Goal: Information Seeking & Learning: Learn about a topic

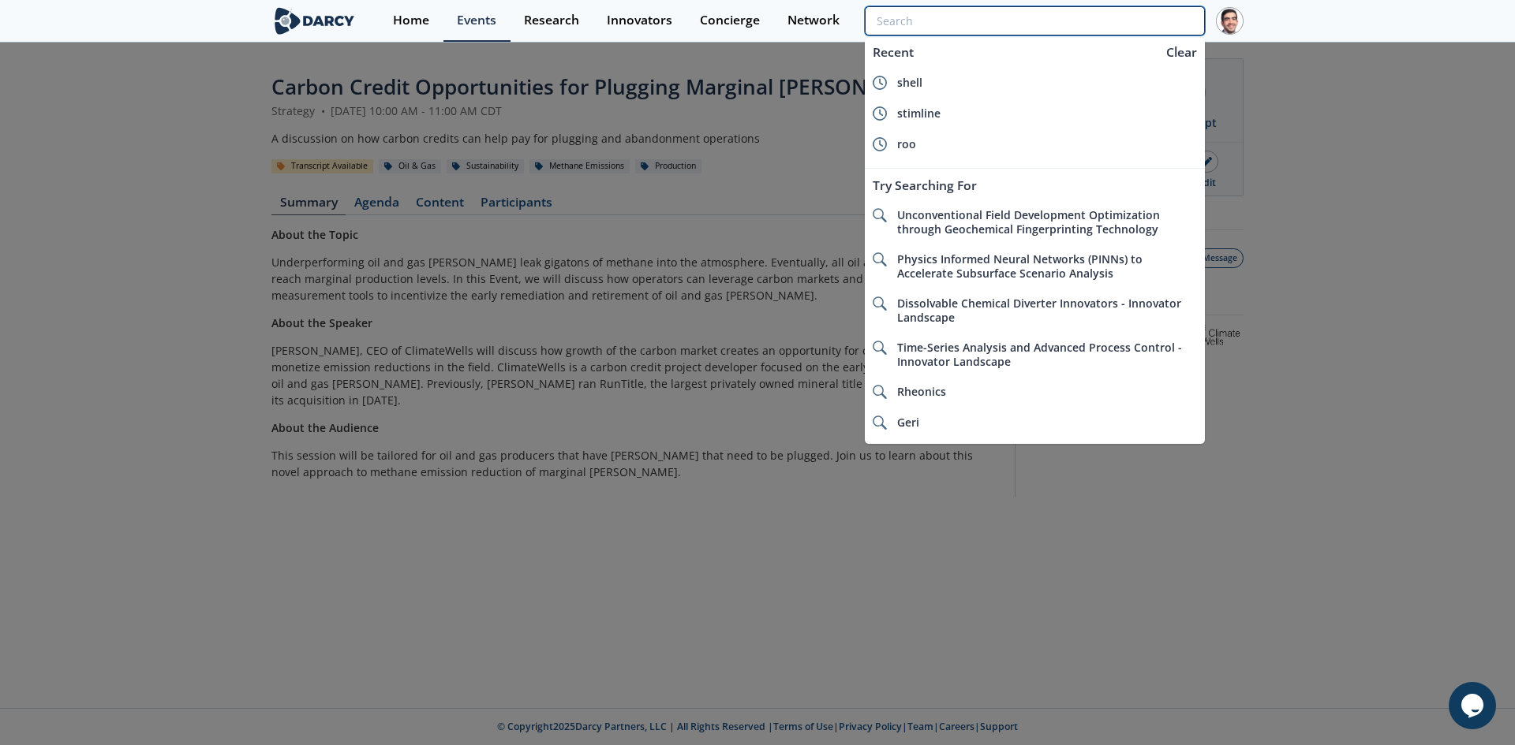
click at [1107, 21] on input "search" at bounding box center [1035, 20] width 340 height 29
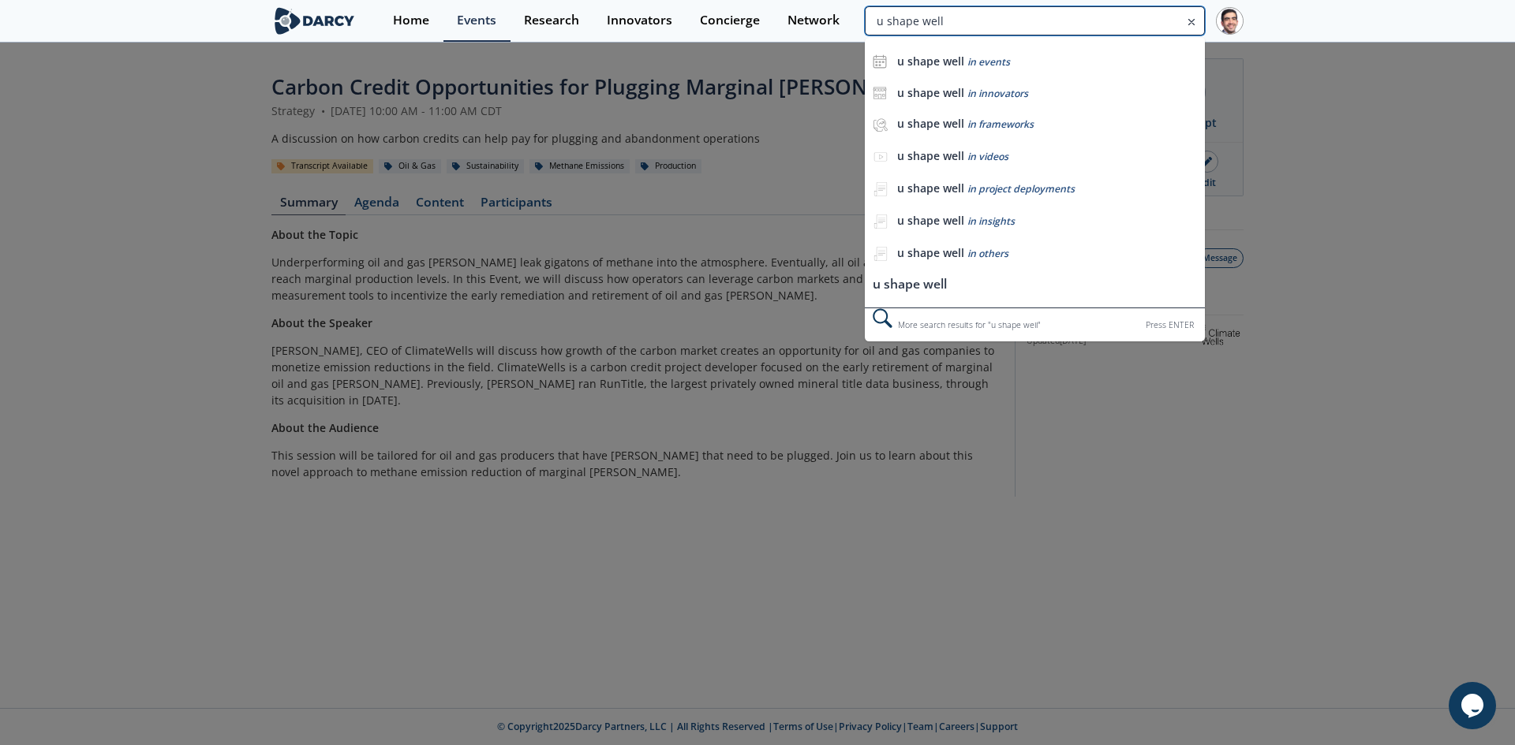
type input "u shape well"
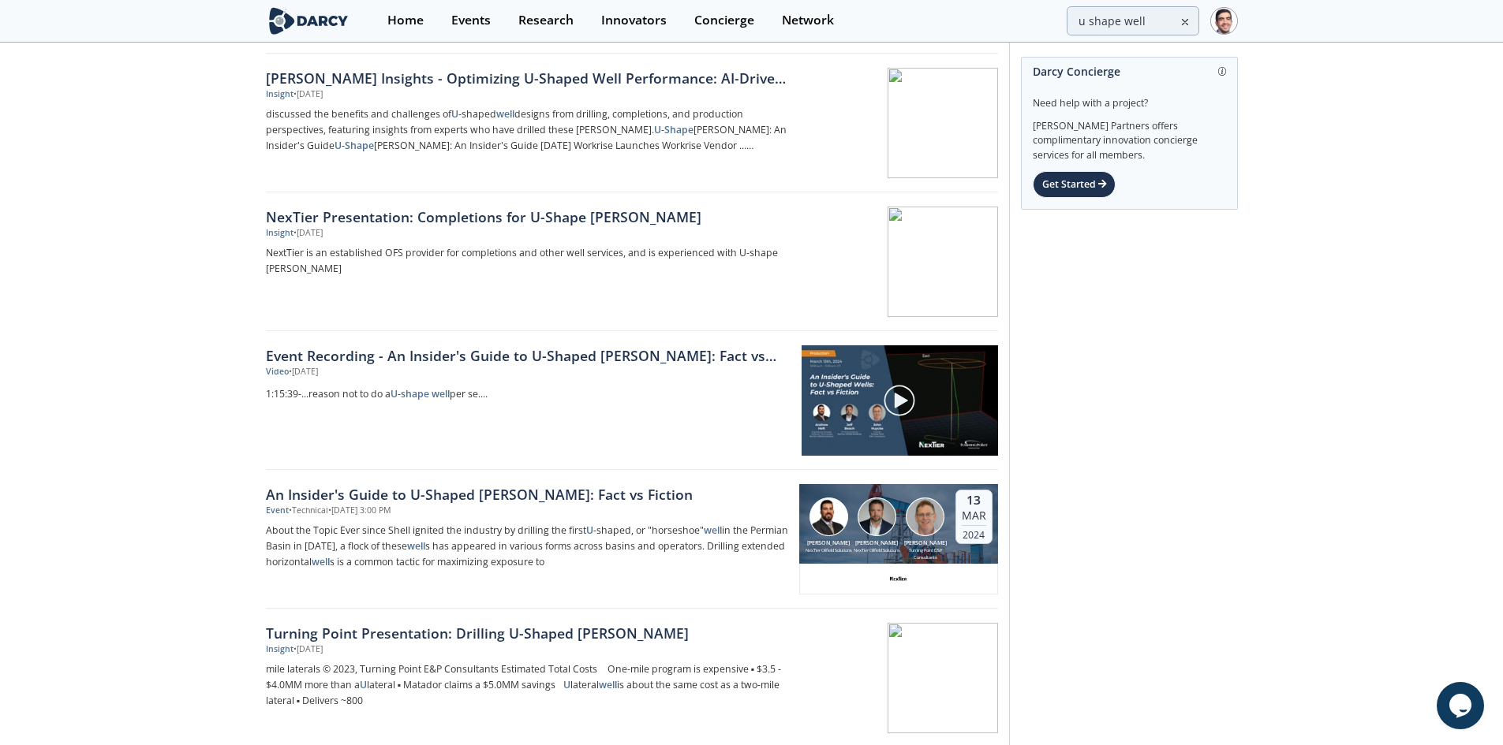
scroll to position [79, 0]
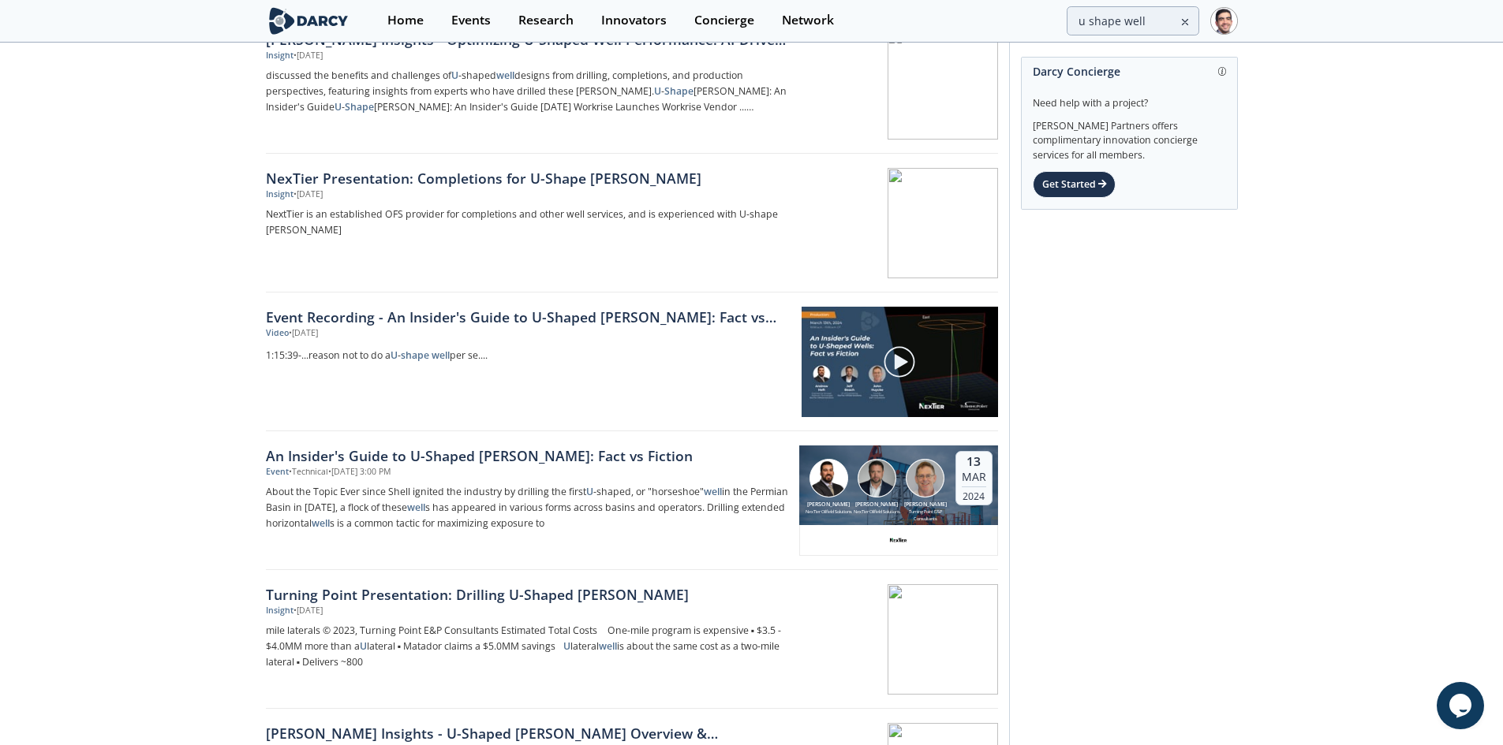
click at [424, 454] on div "An Insider's Guide to U-Shaped [PERSON_NAME]: Fact vs Fiction" at bounding box center [527, 456] width 522 height 21
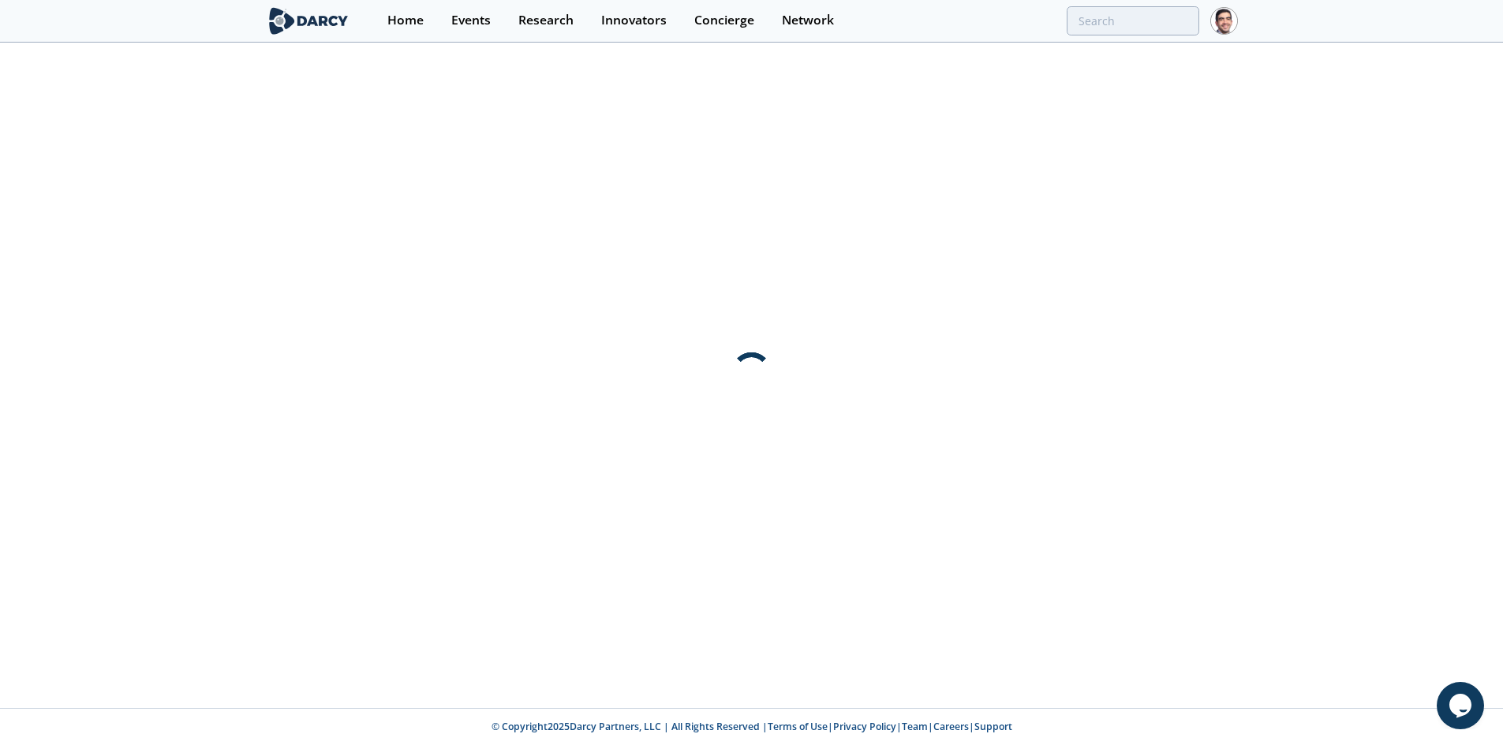
scroll to position [0, 0]
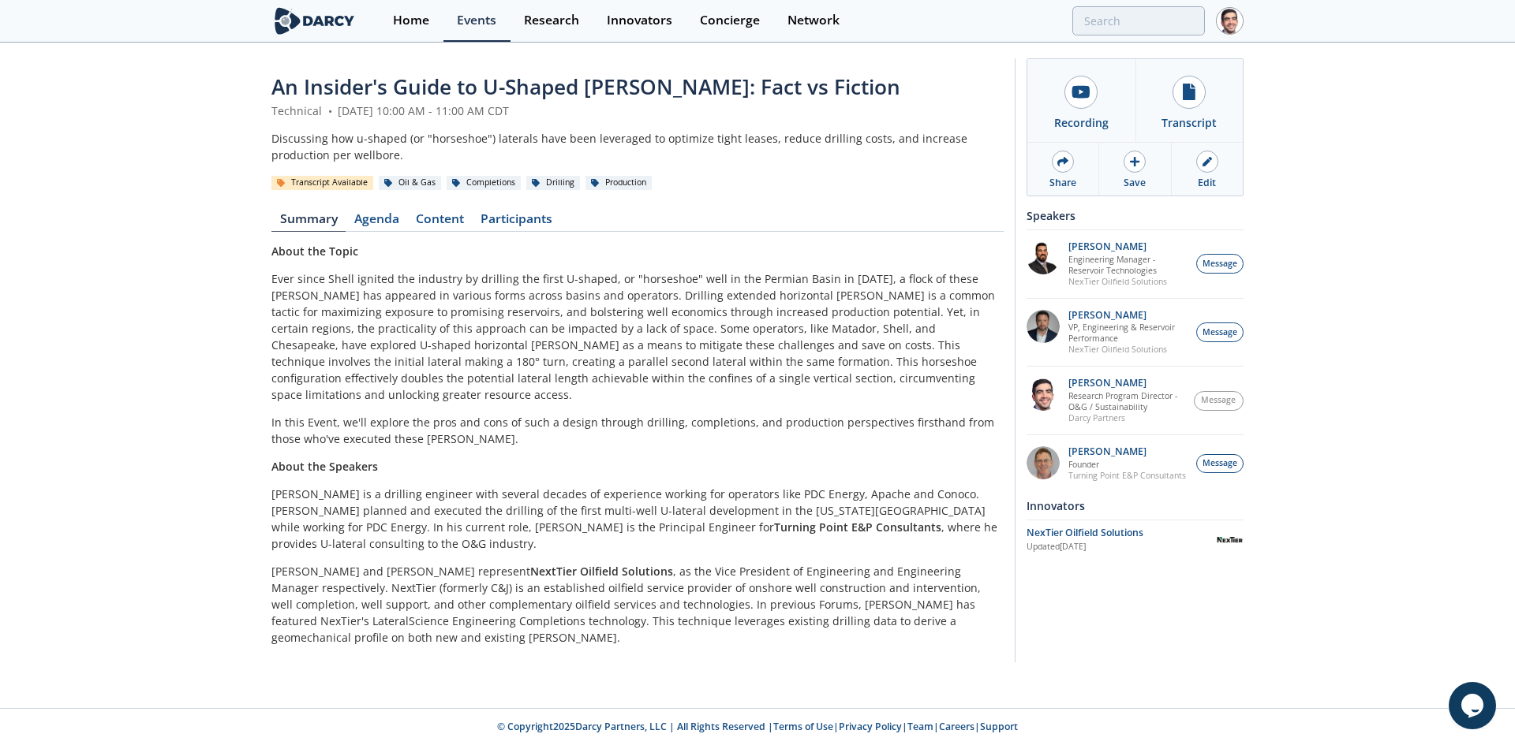
click at [425, 220] on link "Content" at bounding box center [439, 222] width 65 height 19
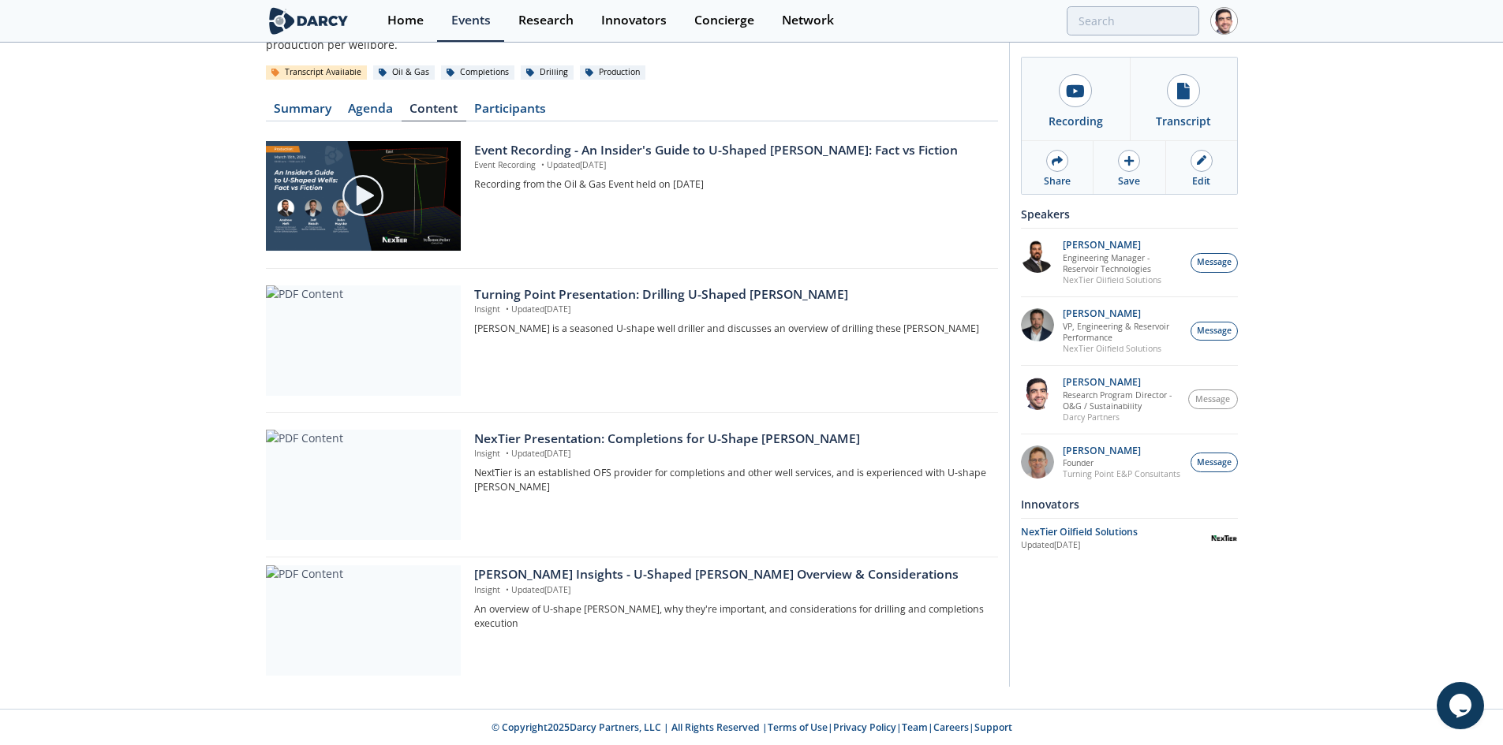
scroll to position [112, 0]
click at [592, 577] on div "[PERSON_NAME] Insights - U-Shaped [PERSON_NAME] Overview & Considerations" at bounding box center [730, 573] width 512 height 19
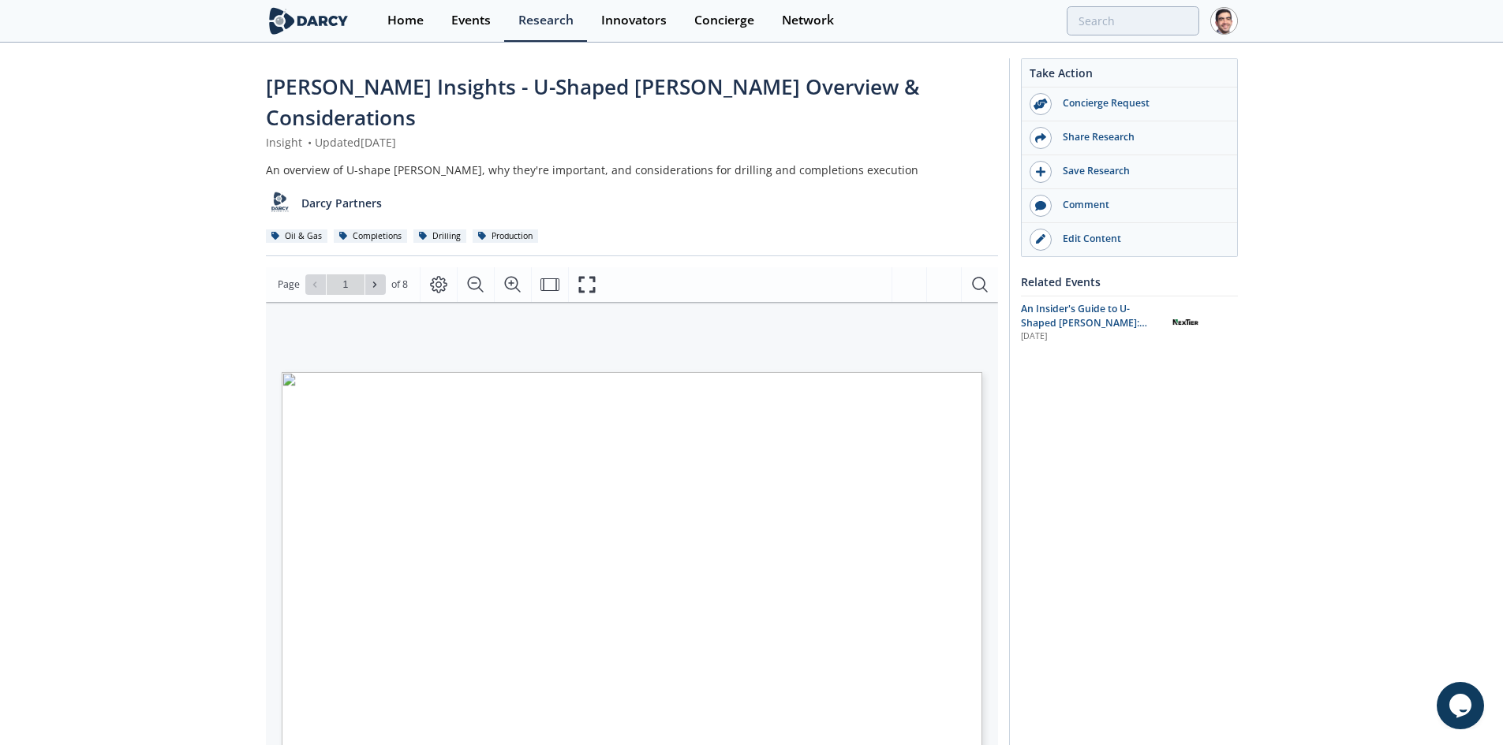
click at [1093, 234] on div "Edit Content" at bounding box center [1139, 239] width 177 height 14
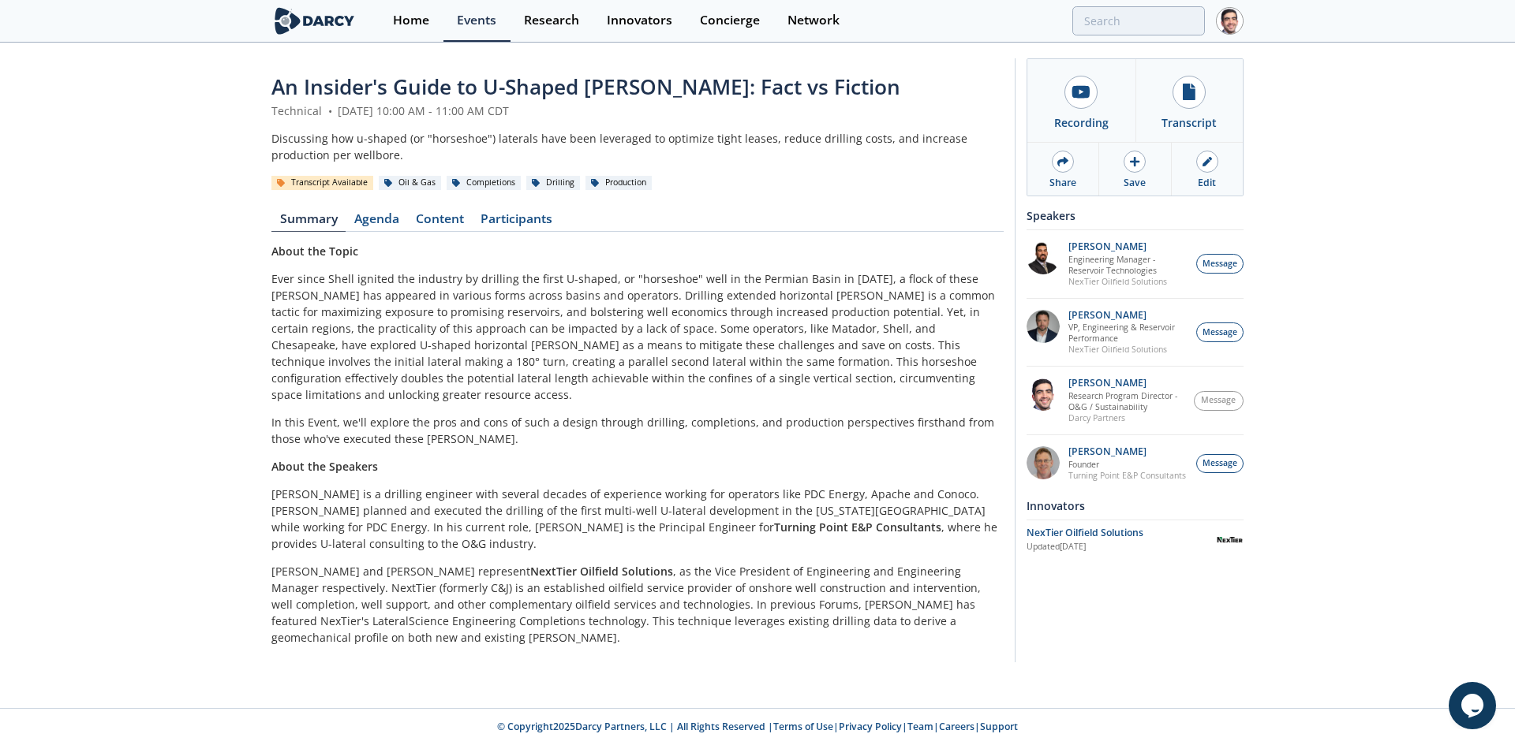
type input "u shape well"
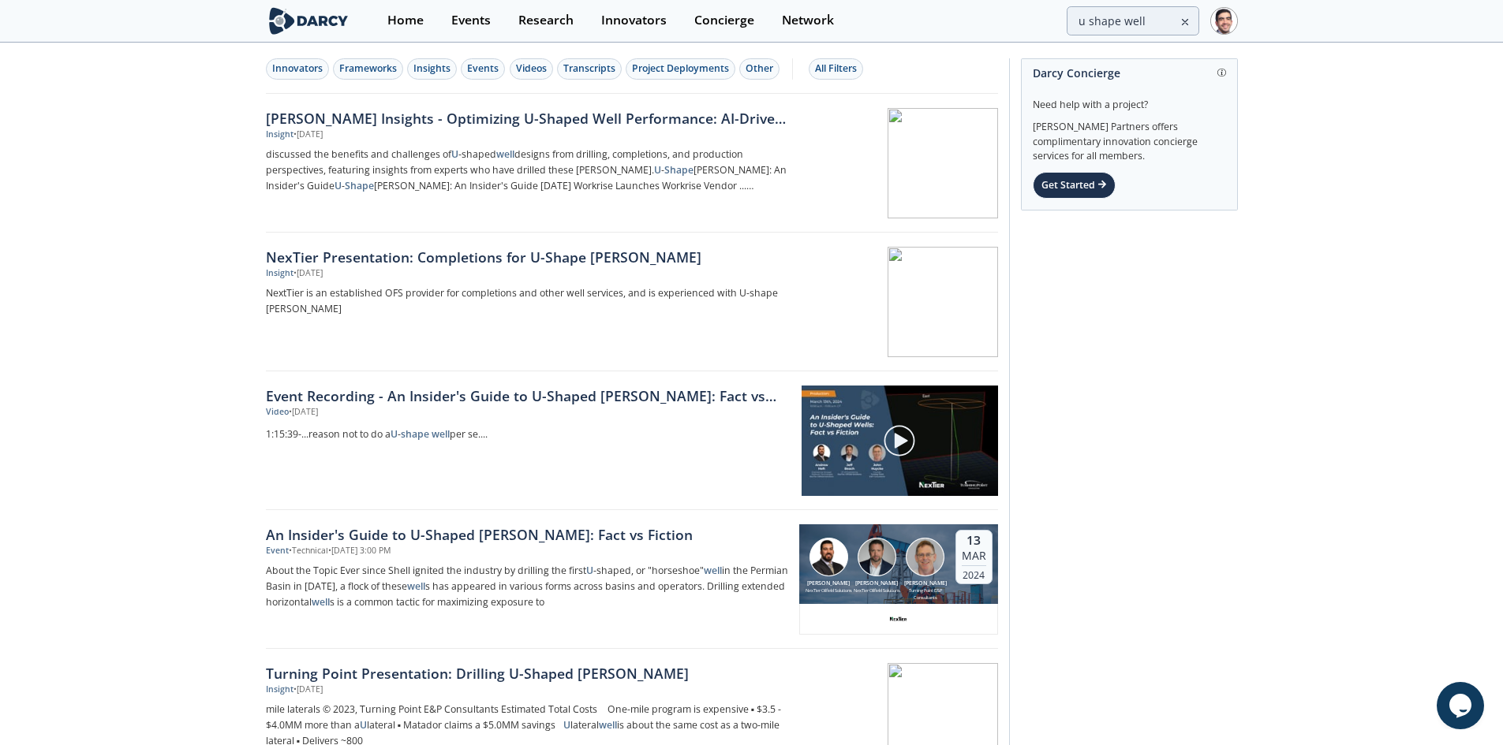
click at [516, 125] on div "[PERSON_NAME] Insights - Optimizing U-Shaped Well Performance: AI-Driven Insigh…" at bounding box center [527, 118] width 522 height 21
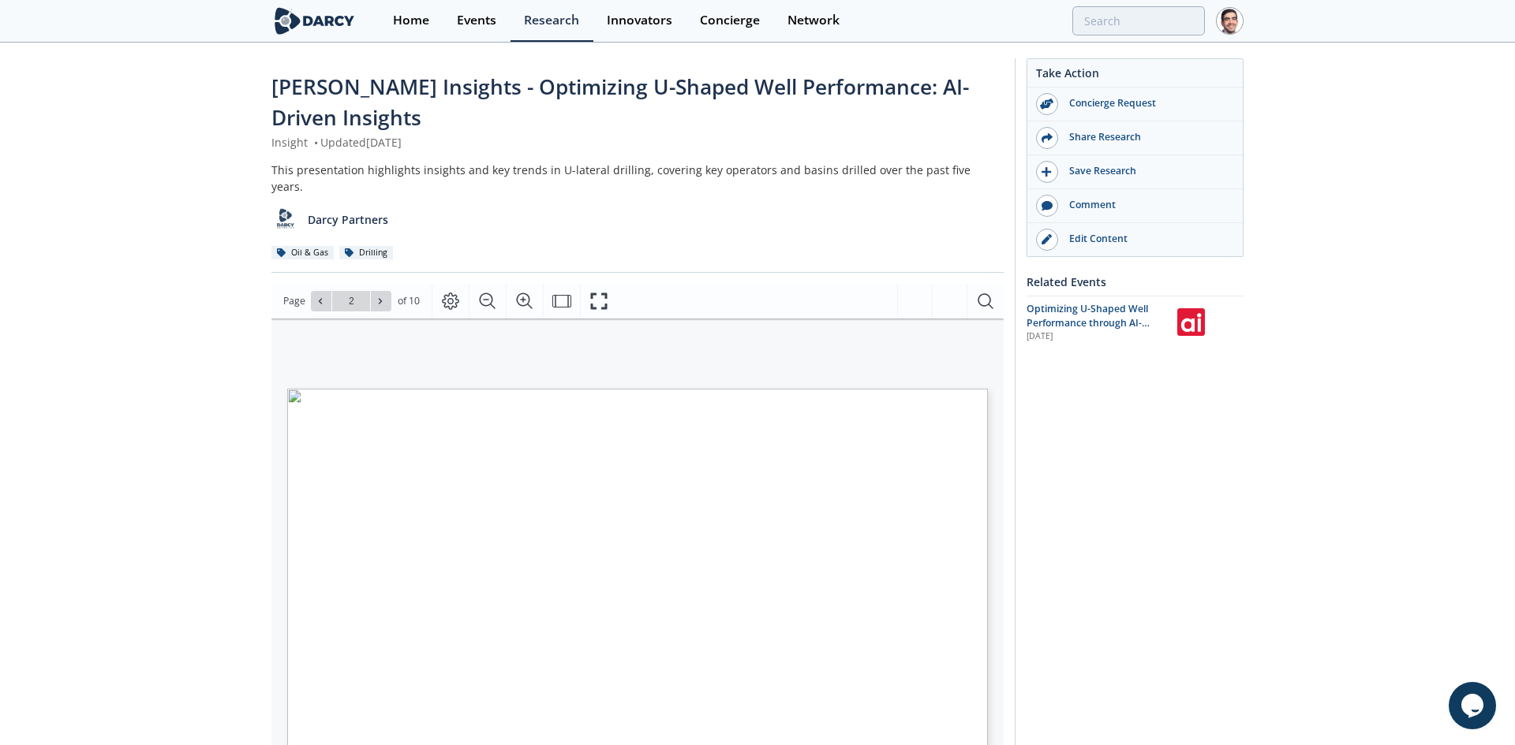
type input "3"
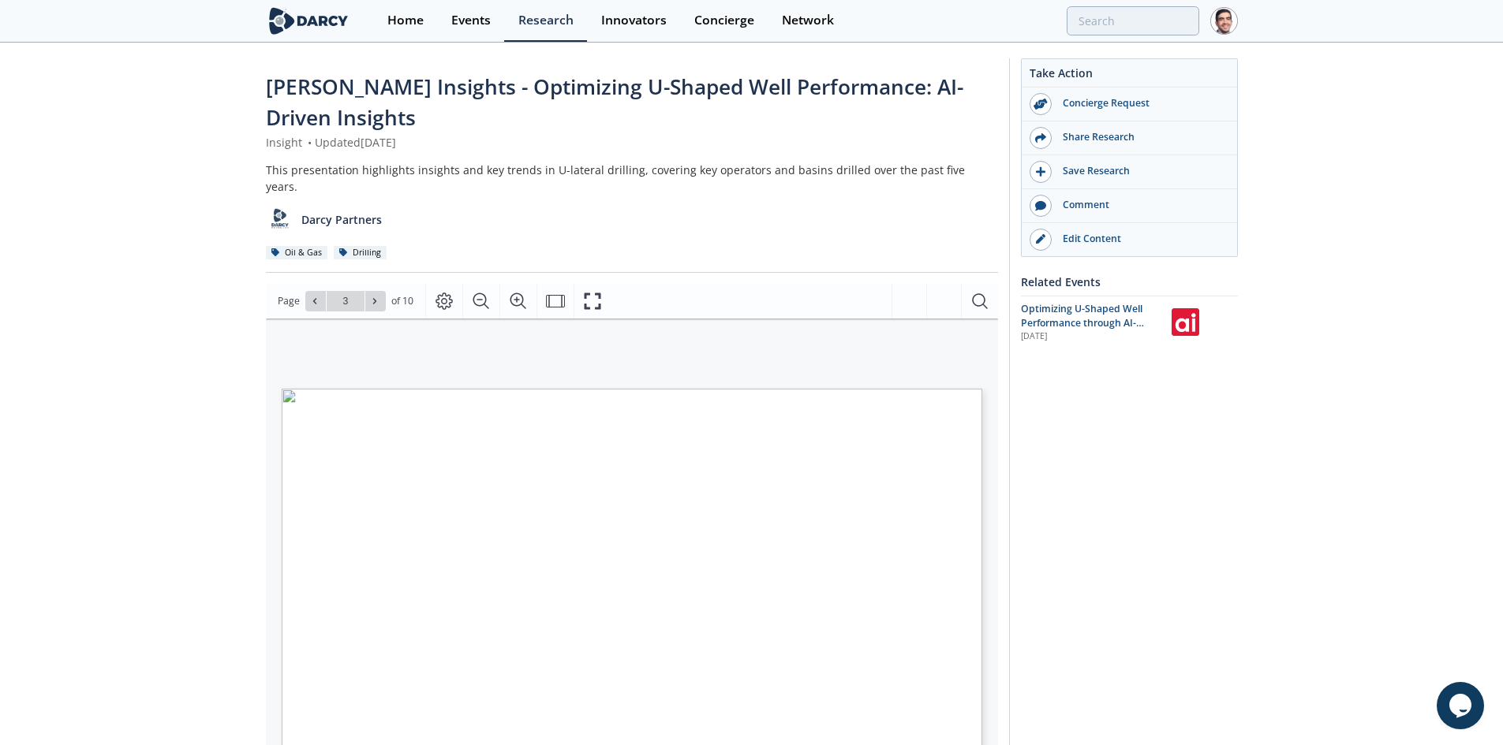
type input "u shape well"
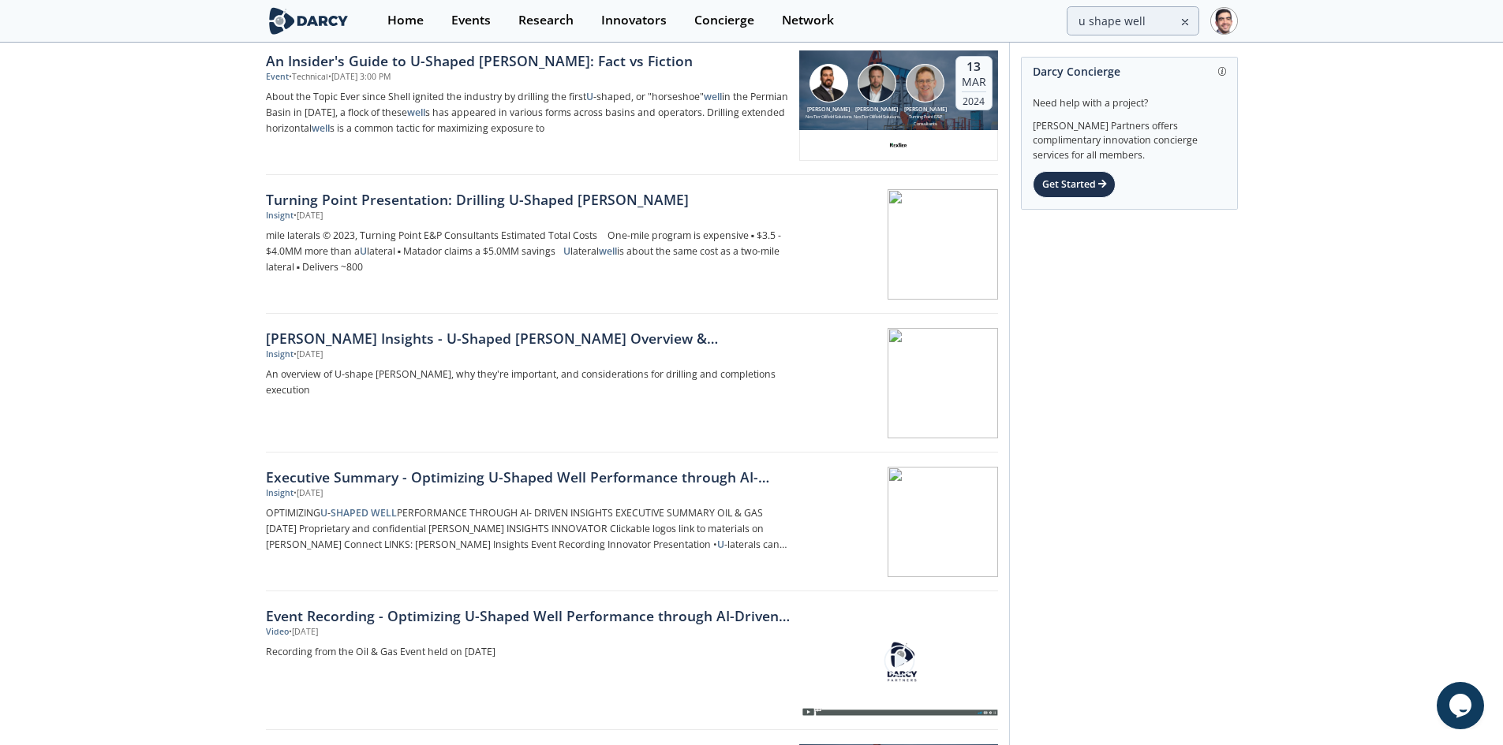
scroll to position [473, 0]
click at [519, 335] on div "[PERSON_NAME] Insights - U-Shaped [PERSON_NAME] Overview & Considerations" at bounding box center [527, 339] width 522 height 21
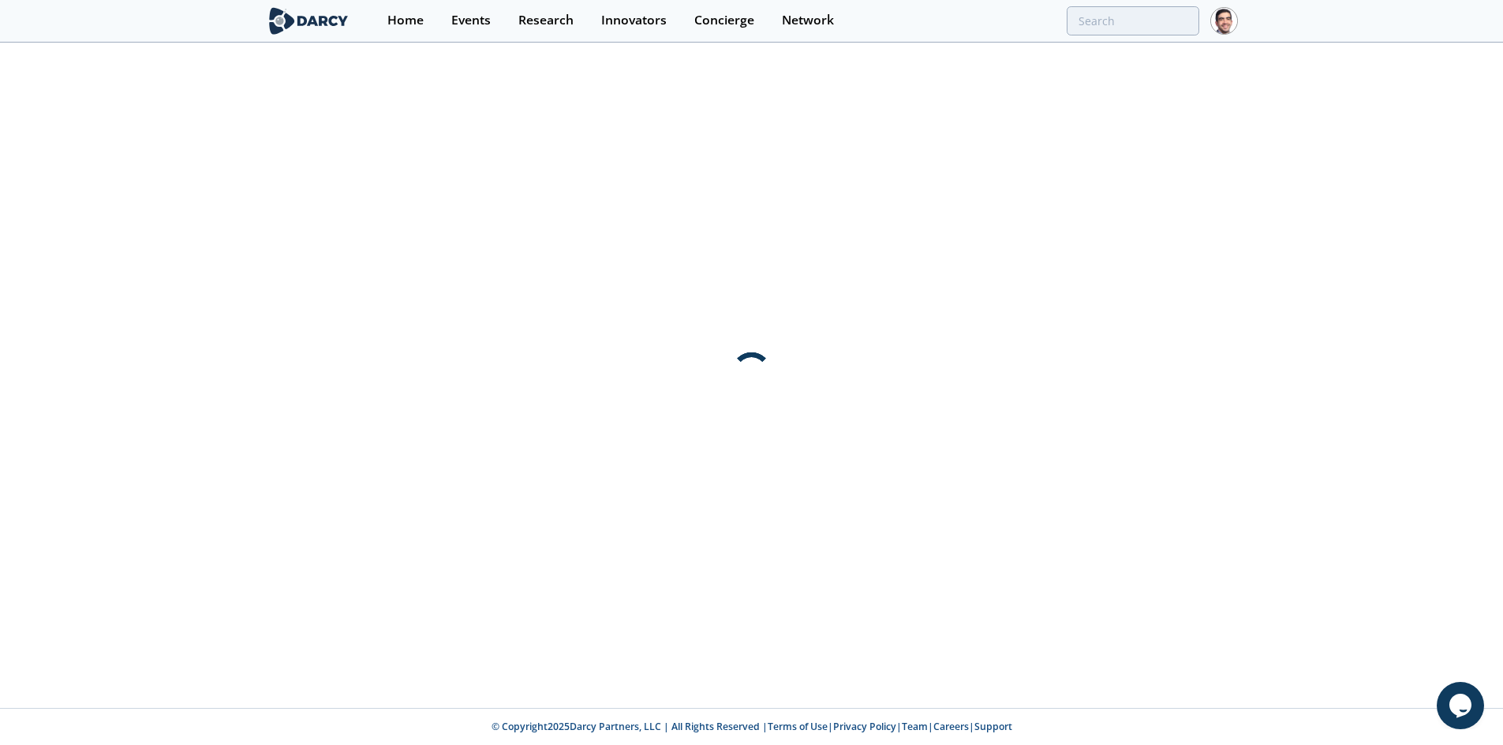
scroll to position [0, 0]
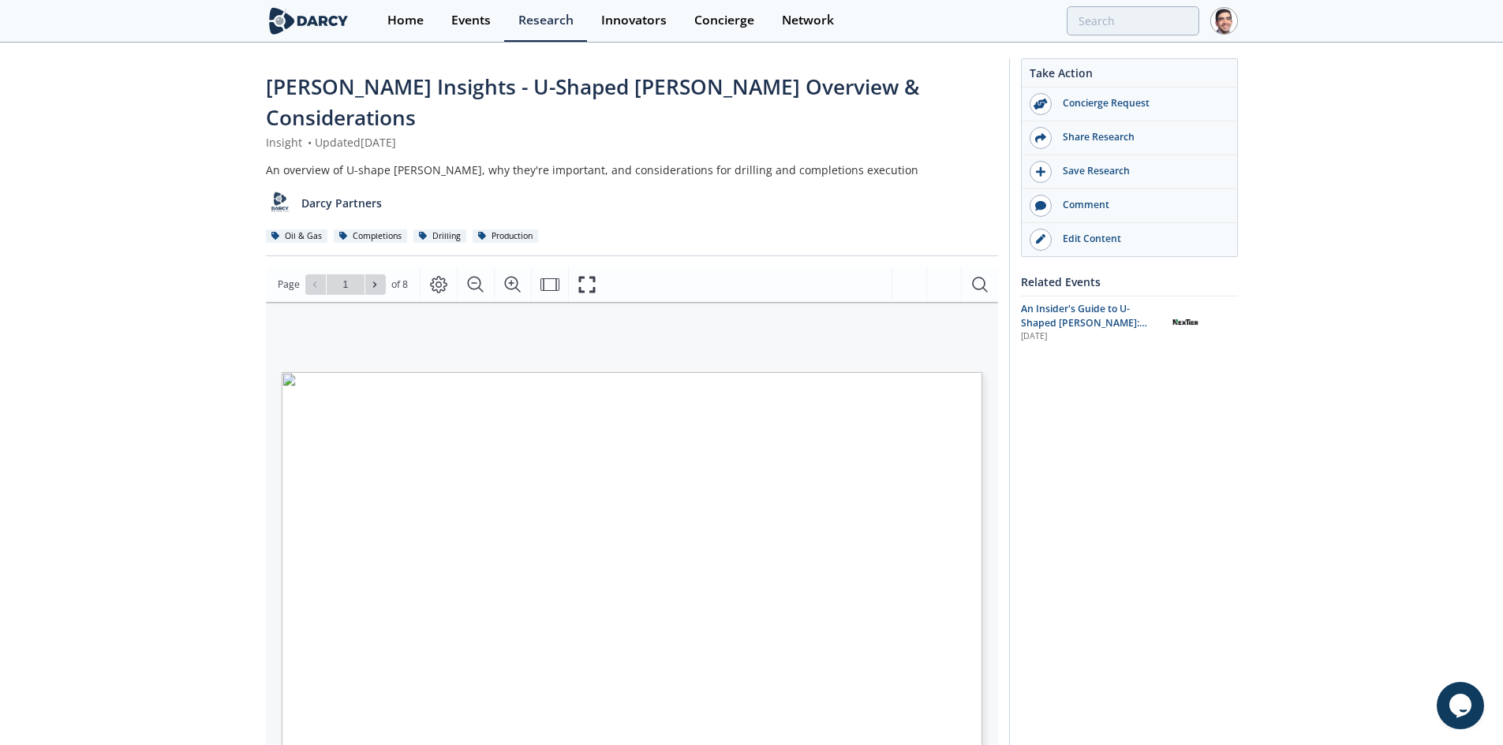
type input "u shape well"
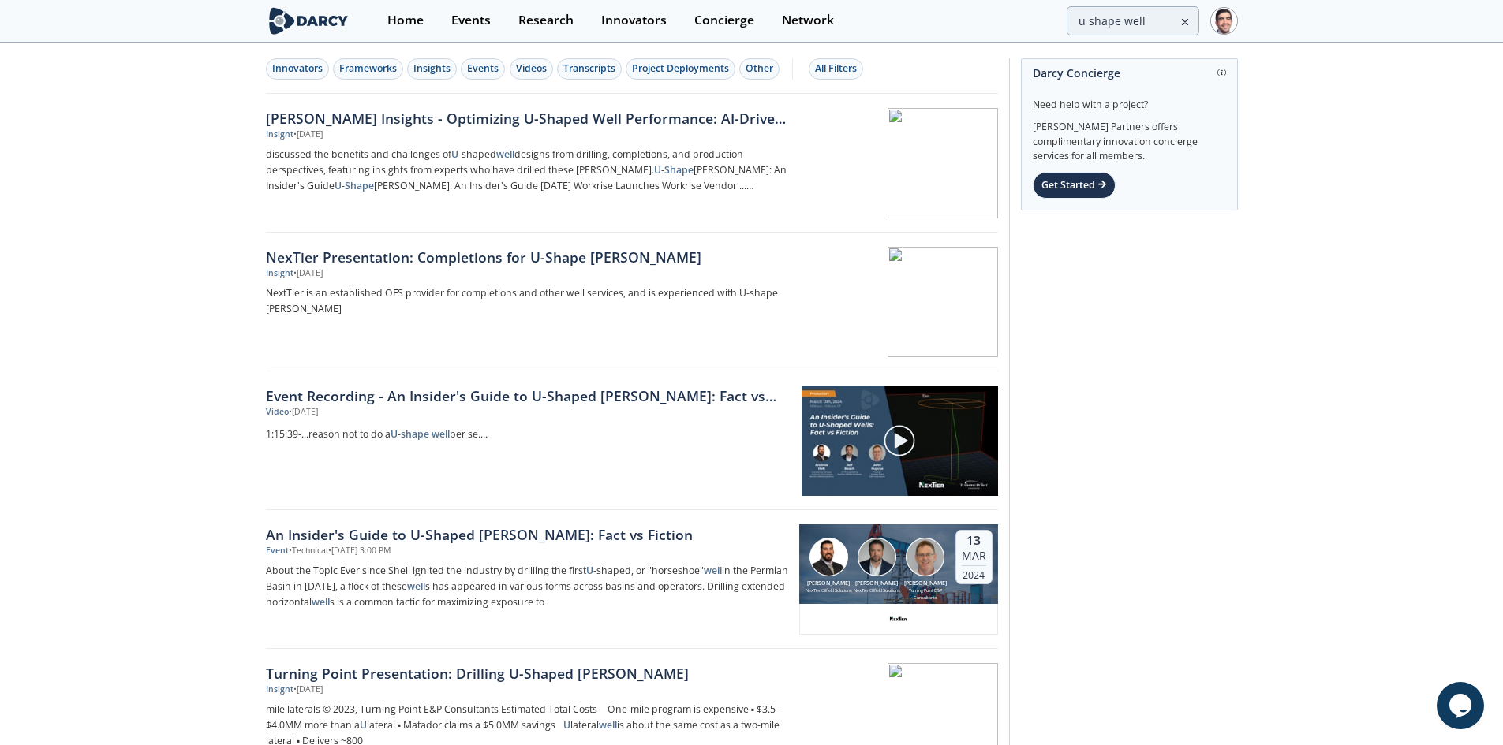
click at [486, 65] on div "Events" at bounding box center [483, 69] width 32 height 14
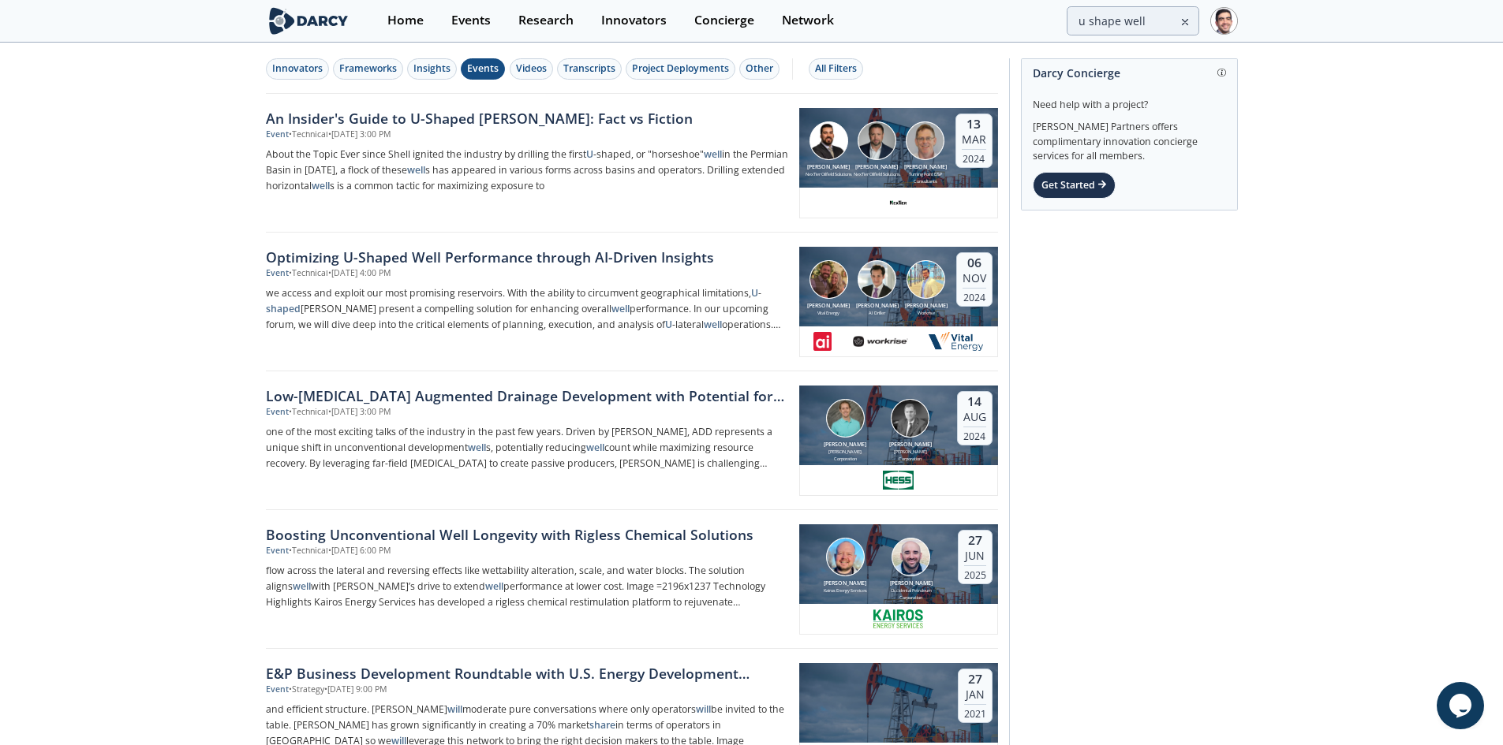
click at [541, 243] on link "Optimizing U-Shaped Well Performance through AI-Driven Insights Event • Technic…" at bounding box center [632, 302] width 732 height 139
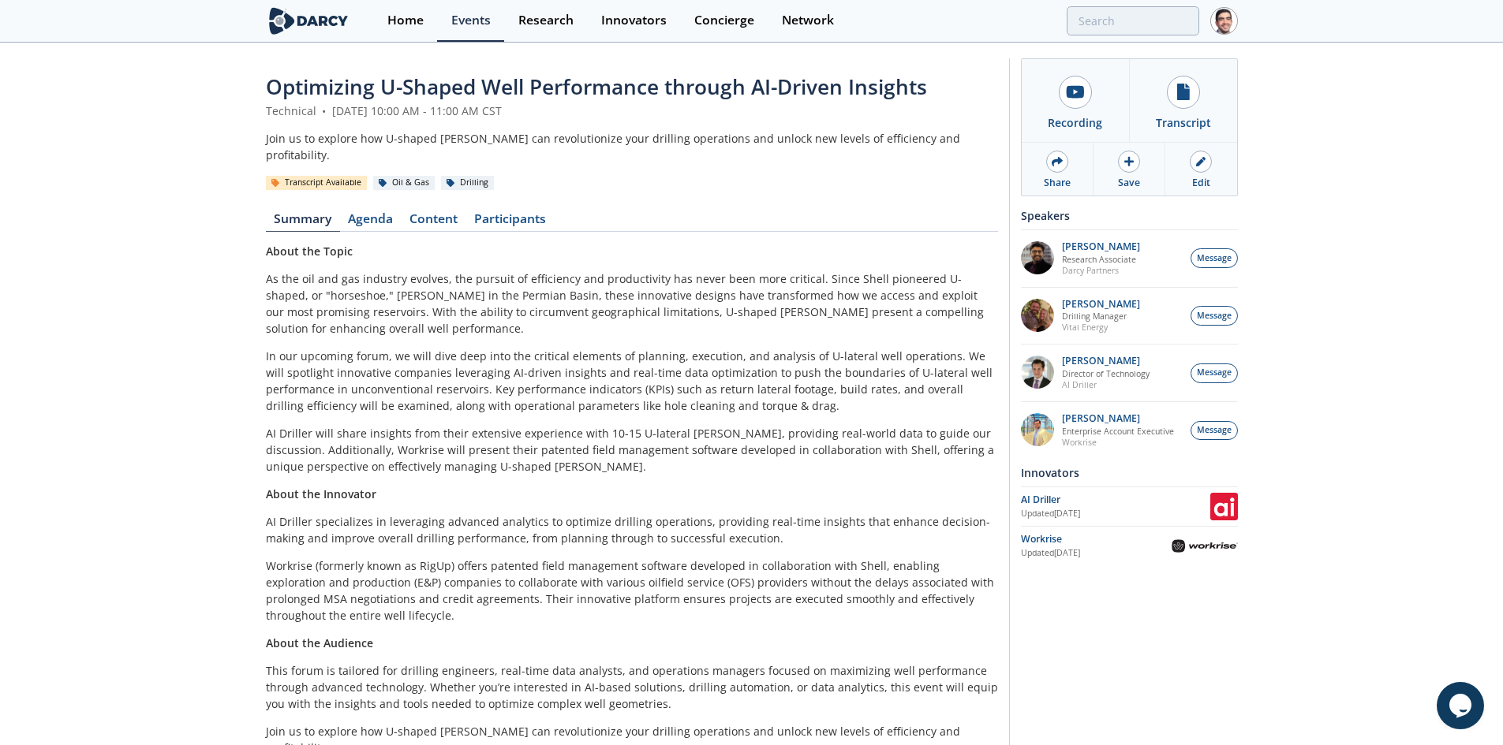
click at [383, 213] on link "Agenda" at bounding box center [371, 222] width 62 height 19
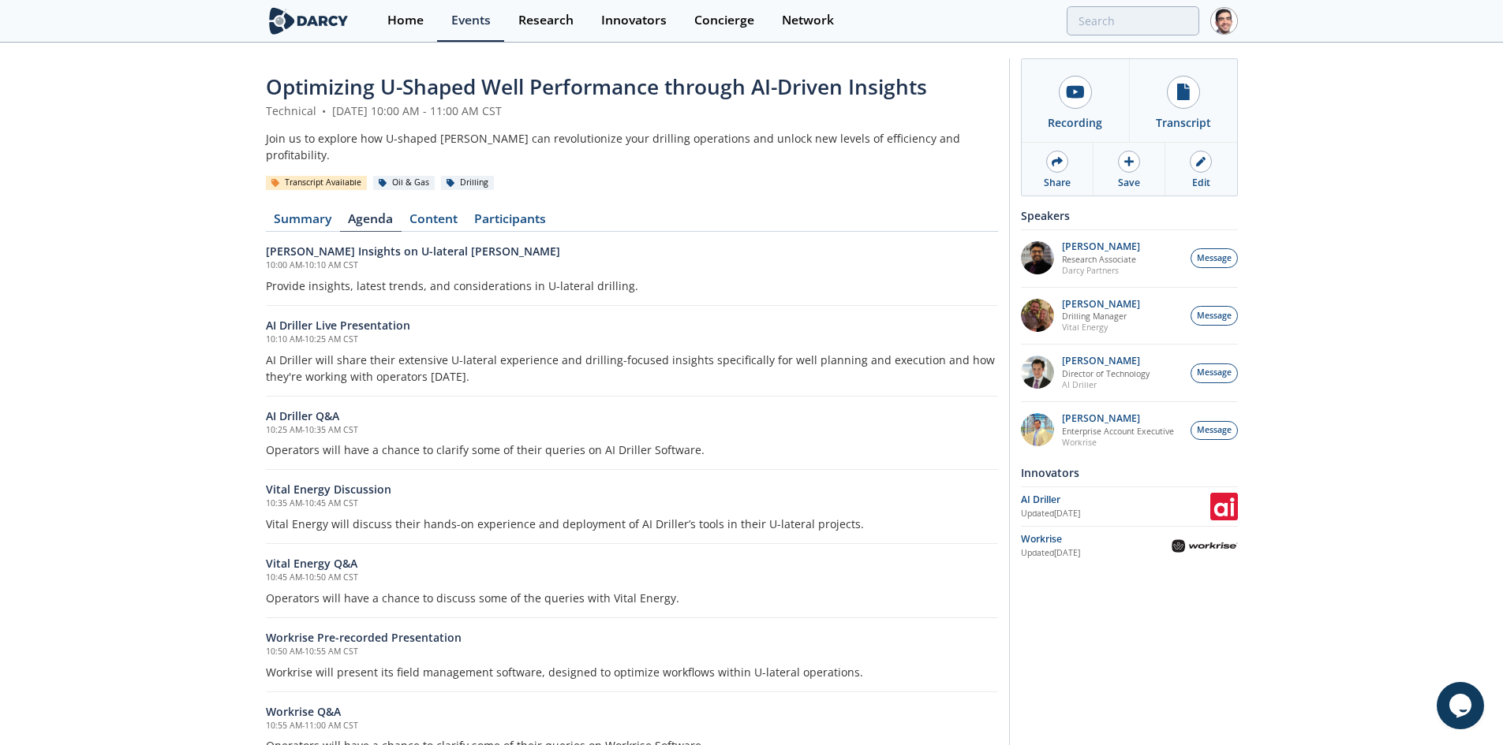
click at [428, 213] on link "Content" at bounding box center [434, 222] width 65 height 19
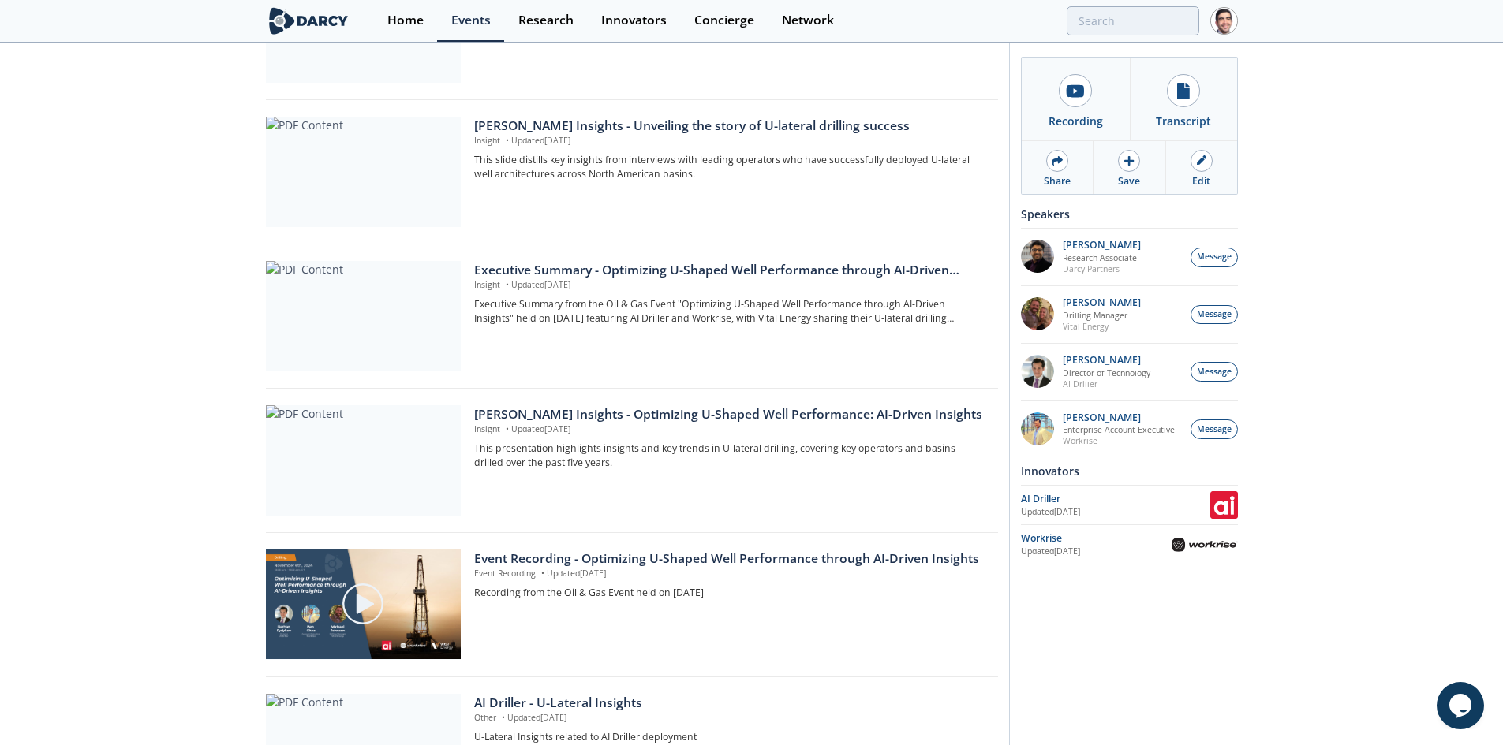
scroll to position [394, 0]
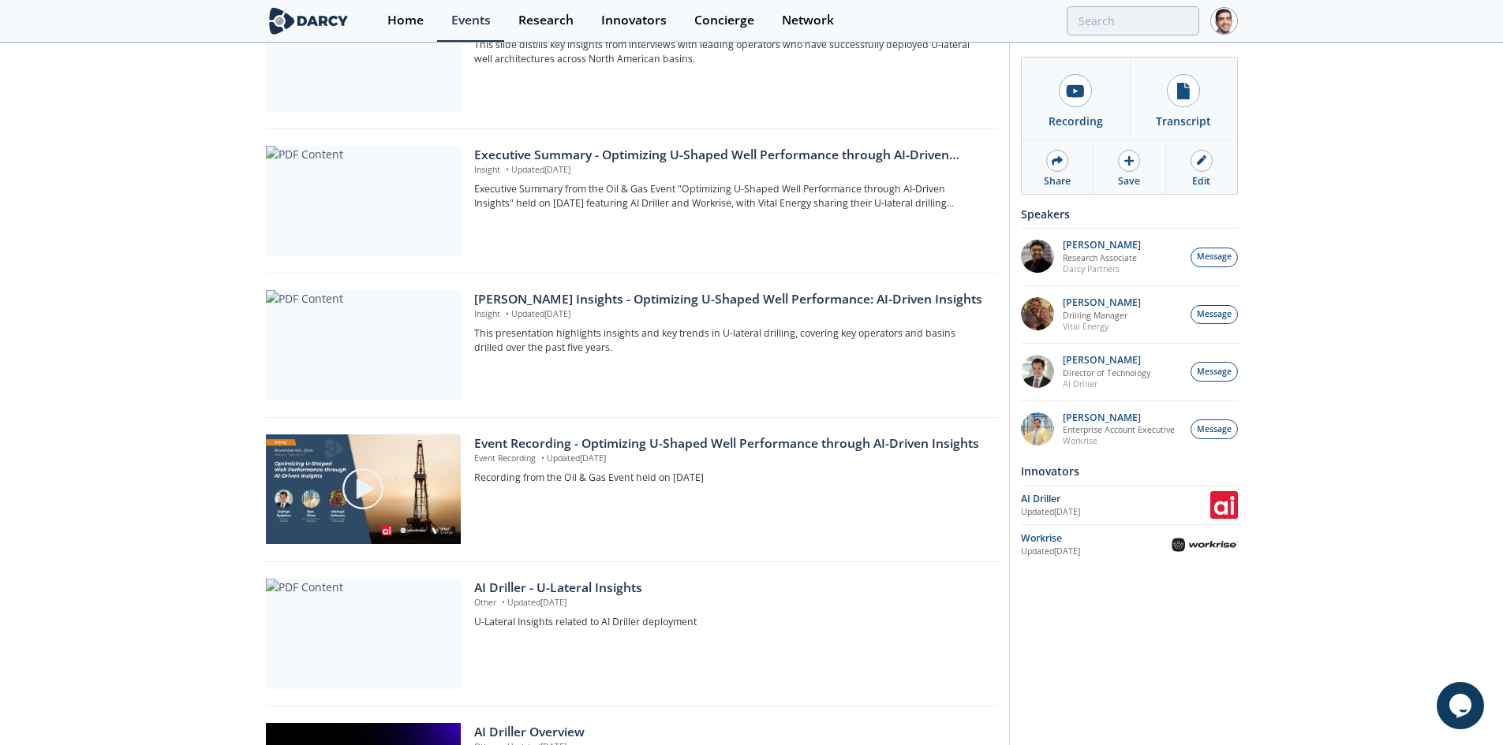
click at [518, 290] on div "[PERSON_NAME] Insights - Optimizing U-Shaped Well Performance: AI-Driven Insigh…" at bounding box center [730, 299] width 512 height 19
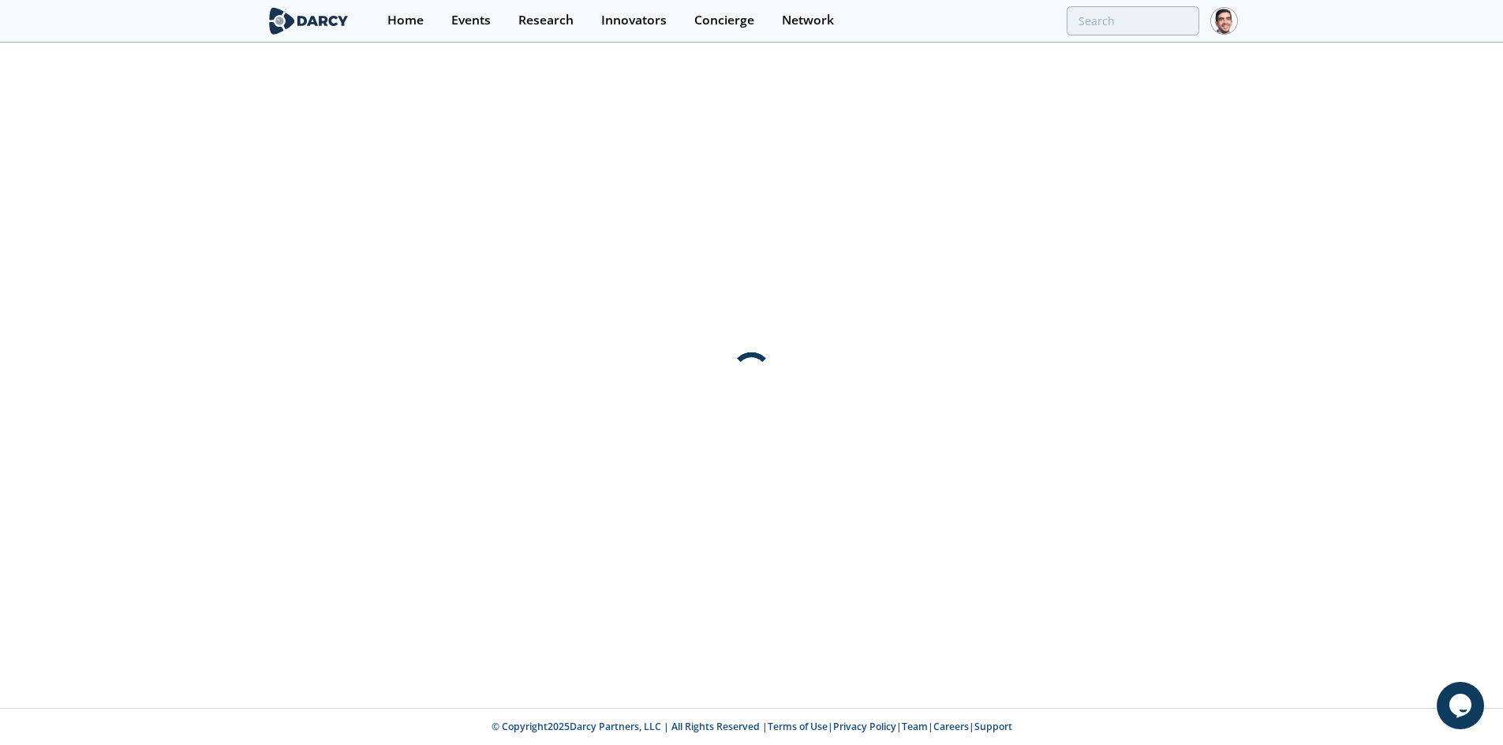
scroll to position [0, 0]
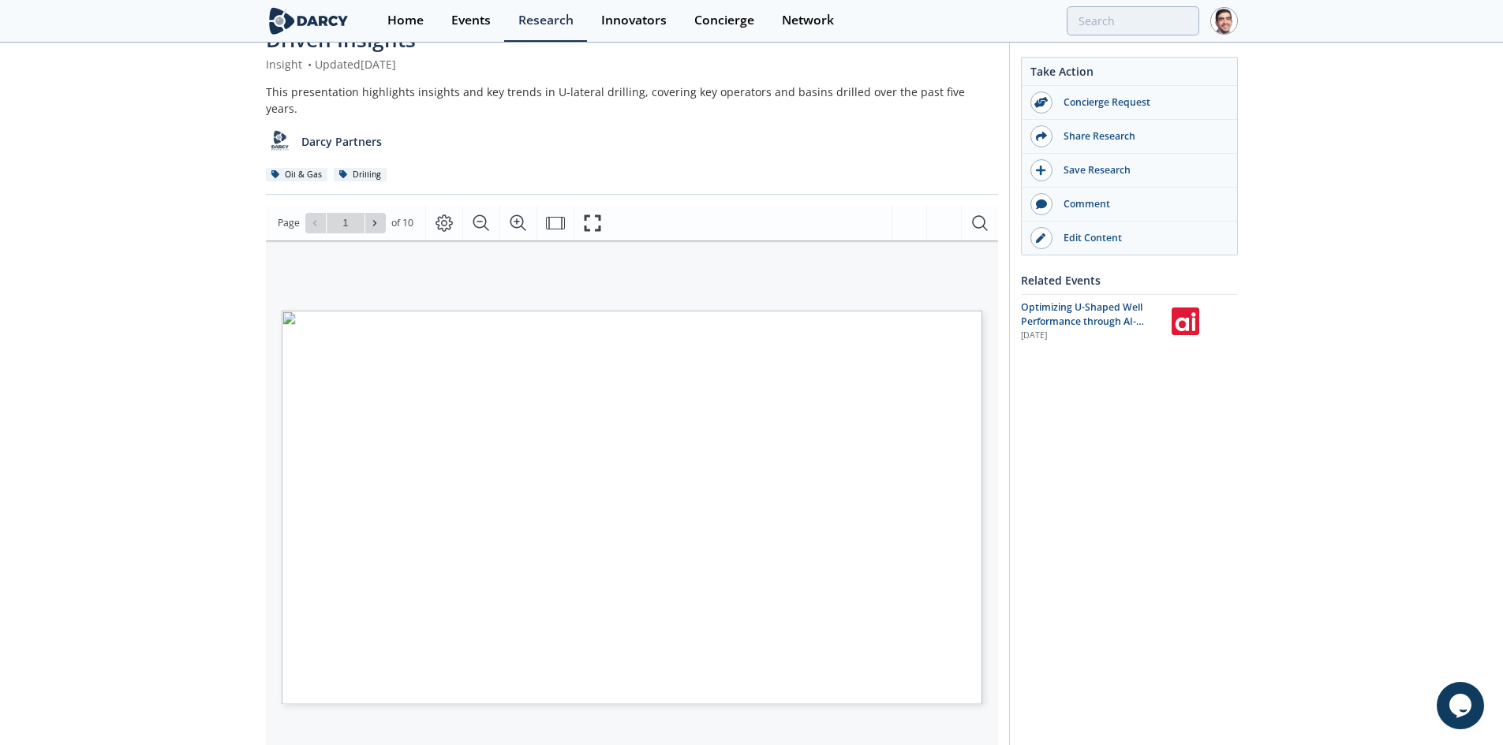
scroll to position [237, 0]
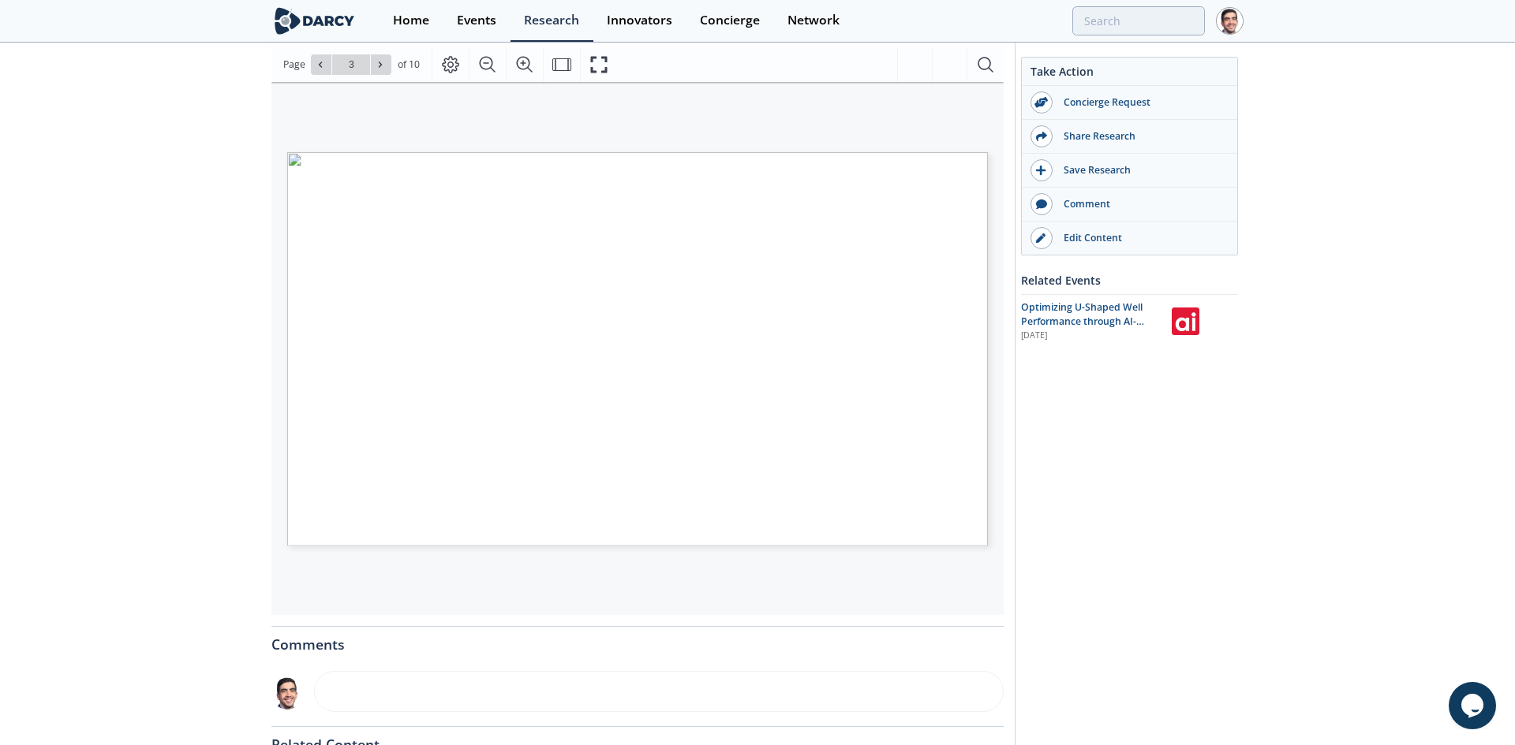
type input "4"
type input "5"
type input "8"
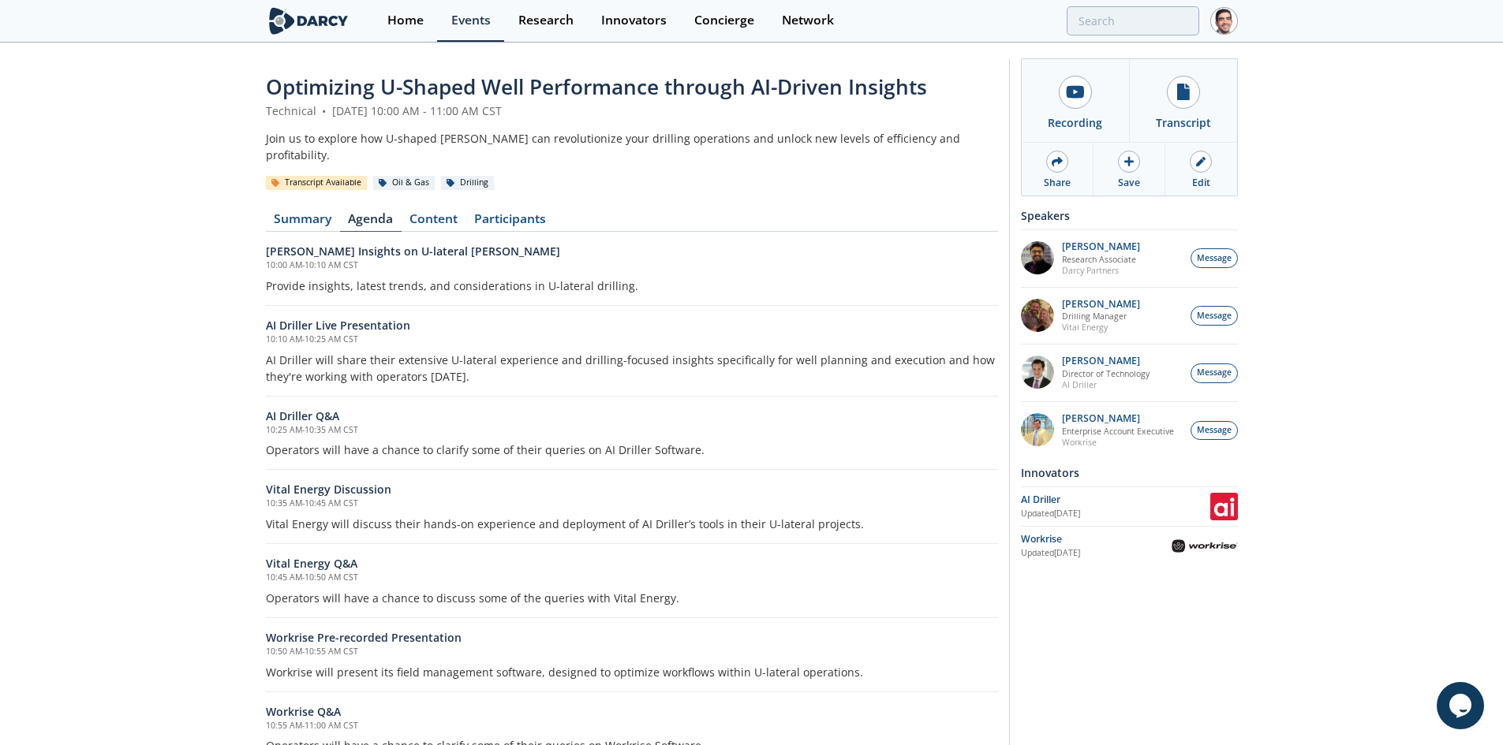
click at [435, 213] on link "Content" at bounding box center [434, 222] width 65 height 19
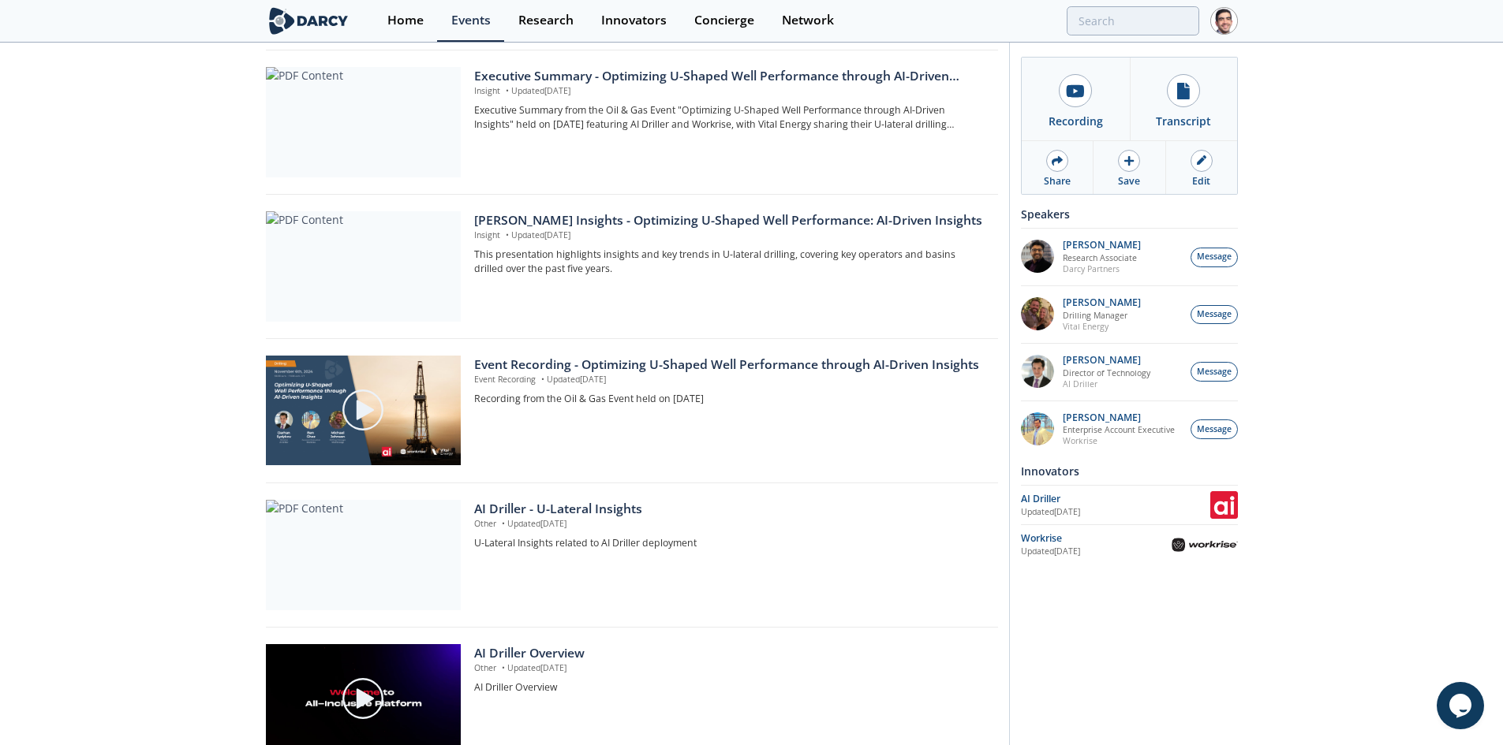
scroll to position [817, 0]
